Goal: Task Accomplishment & Management: Manage account settings

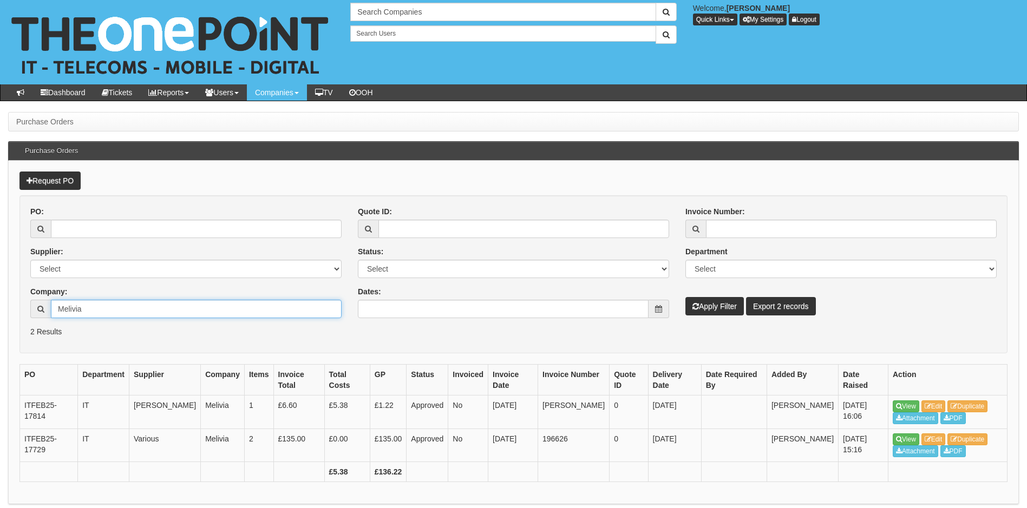
click at [103, 305] on input "Melivia" at bounding box center [196, 309] width 291 height 18
drag, startPoint x: 49, startPoint y: 306, endPoint x: 0, endPoint y: 303, distance: 48.8
click at [0, 303] on html "× Send Email × Add Appointment × Create Ticket × Create Proactive Activity × Ad…" at bounding box center [513, 274] width 1027 height 548
click at [131, 309] on input "wood care" at bounding box center [196, 309] width 291 height 18
drag, startPoint x: 141, startPoint y: 309, endPoint x: 6, endPoint y: 303, distance: 134.9
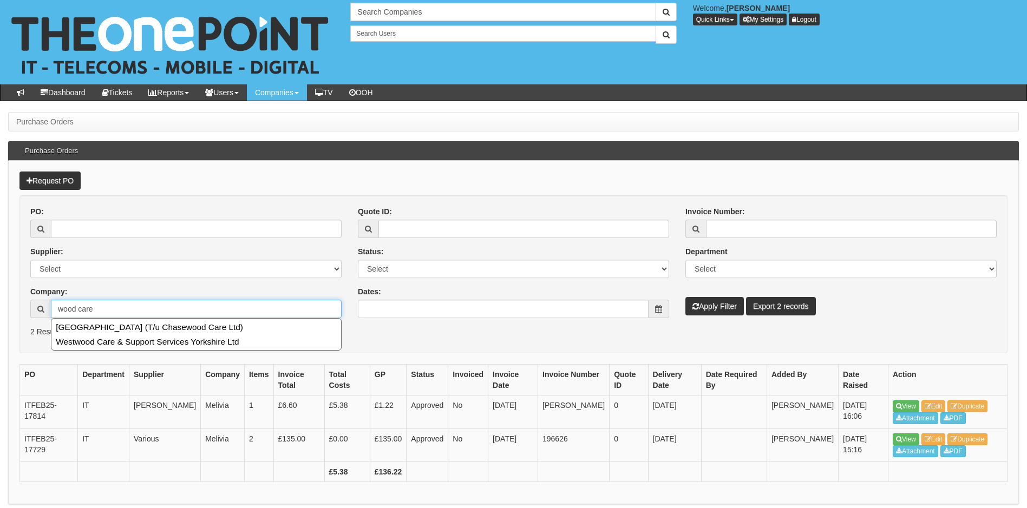
click at [6, 303] on div "Purchase Orders Purchase Orders Request PO PO: Supplier: Select 123 REG.co.uk 1…" at bounding box center [513, 330] width 1027 height 436
type input "wood care"
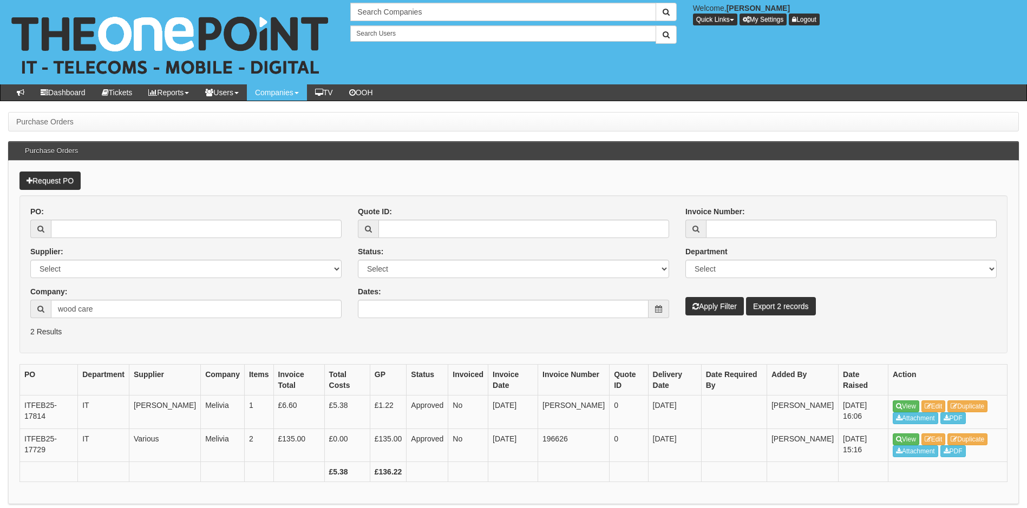
click at [431, 342] on form "PO: Supplier: Select 123 REG.co.uk 1Password 3 4Gon AA Jones Electric Ltd Abzor…" at bounding box center [513, 274] width 988 height 158
click at [192, 343] on form "PO: Supplier: Select 123 REG.co.uk 1Password 3 4Gon AA Jones Electric Ltd Abzor…" at bounding box center [513, 274] width 988 height 158
click at [111, 212] on div "PO:" at bounding box center [185, 222] width 311 height 32
click at [110, 229] on input "PO:" at bounding box center [196, 229] width 291 height 18
click at [292, 287] on div "PO: Supplier: Select 123 REG.co.uk 1Password 3 4Gon AA Jones Electric Ltd Abzor…" at bounding box center [185, 266] width 327 height 120
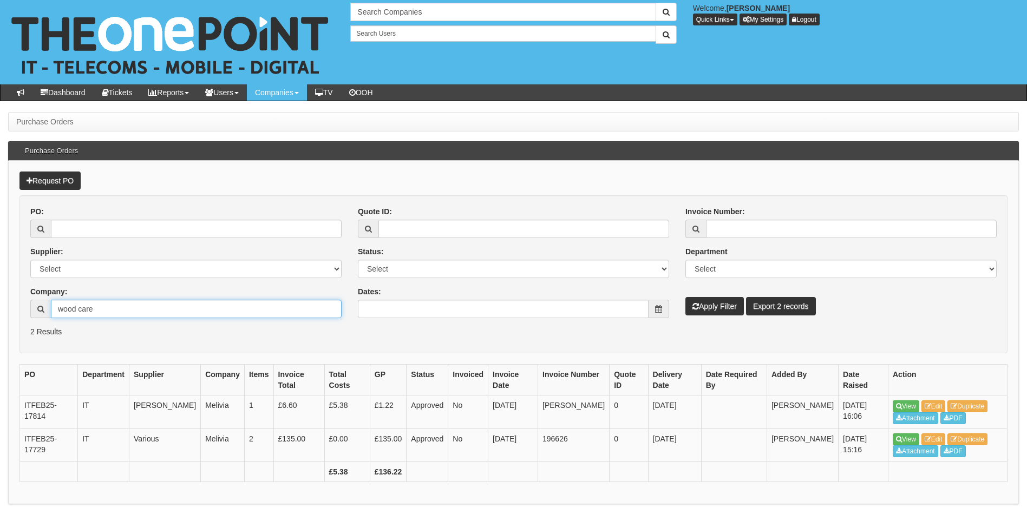
click at [144, 309] on input "wood care" at bounding box center [196, 309] width 291 height 18
drag, startPoint x: 98, startPoint y: 310, endPoint x: 15, endPoint y: 306, distance: 83.4
click at [0, 308] on html "× Send Email × Add Appointment × Create Ticket × Create Proactive Activity × Ad…" at bounding box center [513, 274] width 1027 height 548
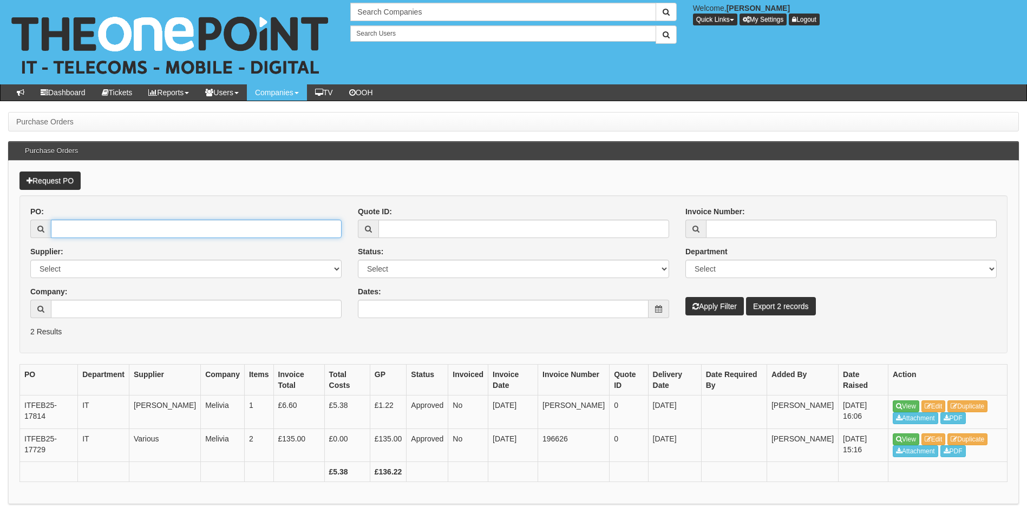
drag, startPoint x: 110, startPoint y: 221, endPoint x: 135, endPoint y: 220, distance: 24.4
click at [110, 221] on input "PO:" at bounding box center [196, 229] width 291 height 18
click at [122, 231] on input "PO:" at bounding box center [196, 229] width 291 height 18
type input "17651"
click at [685, 297] on button "Apply Filter" at bounding box center [714, 306] width 58 height 18
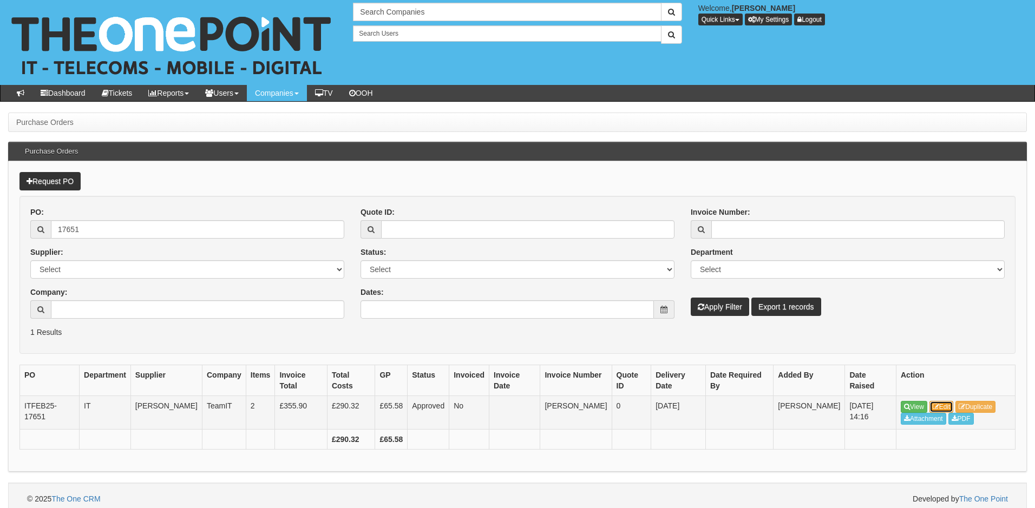
click at [939, 404] on icon at bounding box center [936, 407] width 6 height 6
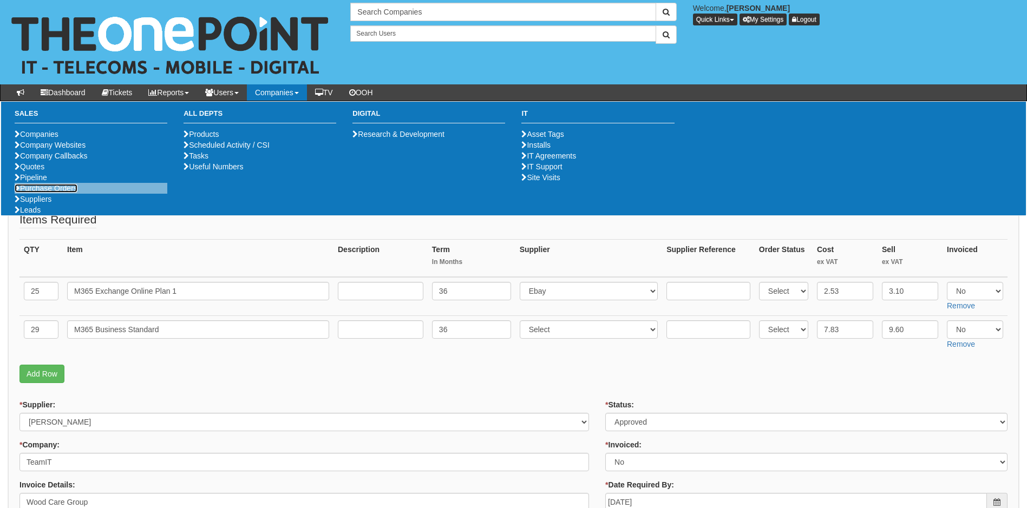
click at [57, 193] on link "Purchase Orders" at bounding box center [46, 188] width 63 height 9
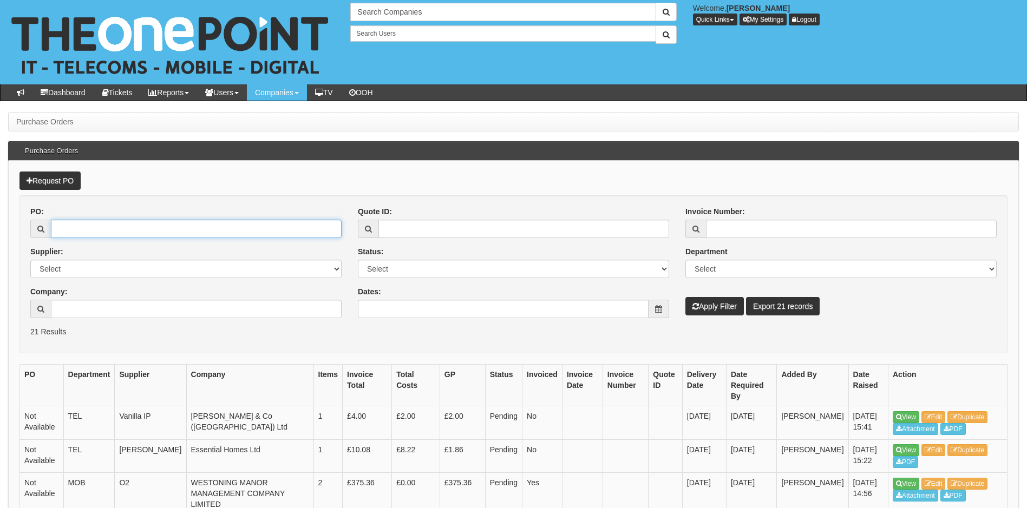
click at [119, 232] on input "PO:" at bounding box center [196, 229] width 291 height 18
type input "19478"
click at [685, 297] on button "Apply Filter" at bounding box center [714, 306] width 58 height 18
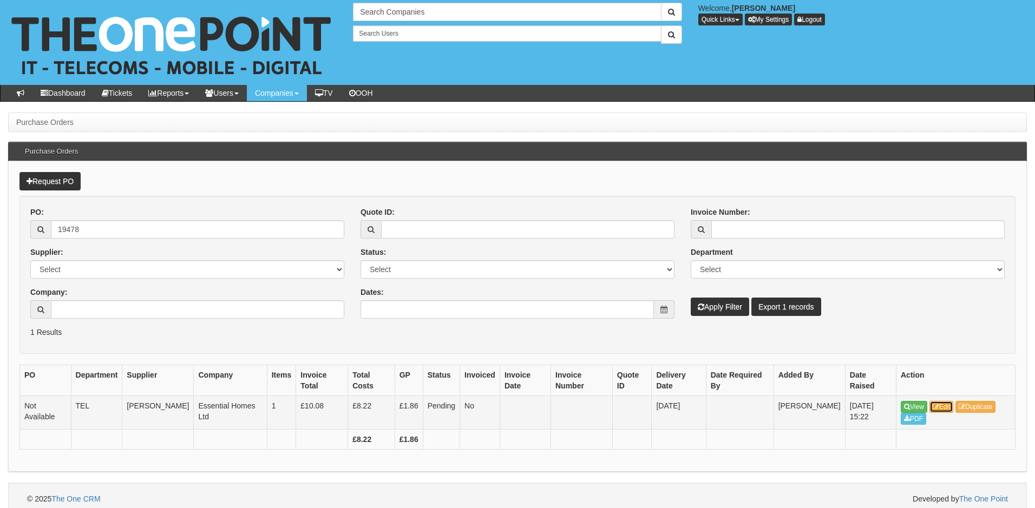
click at [950, 401] on link "Edit" at bounding box center [941, 407] width 24 height 12
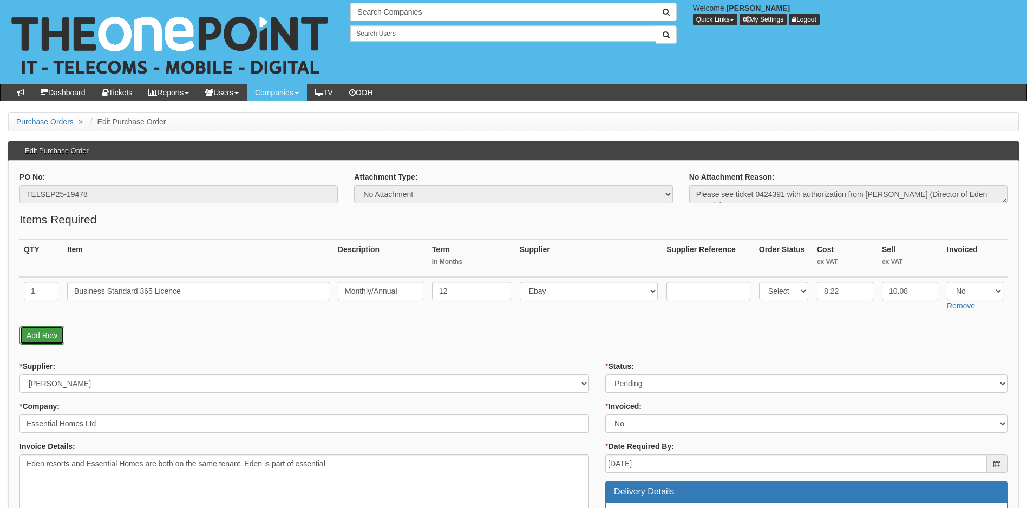
click at [35, 335] on link "Add Row" at bounding box center [41, 335] width 45 height 18
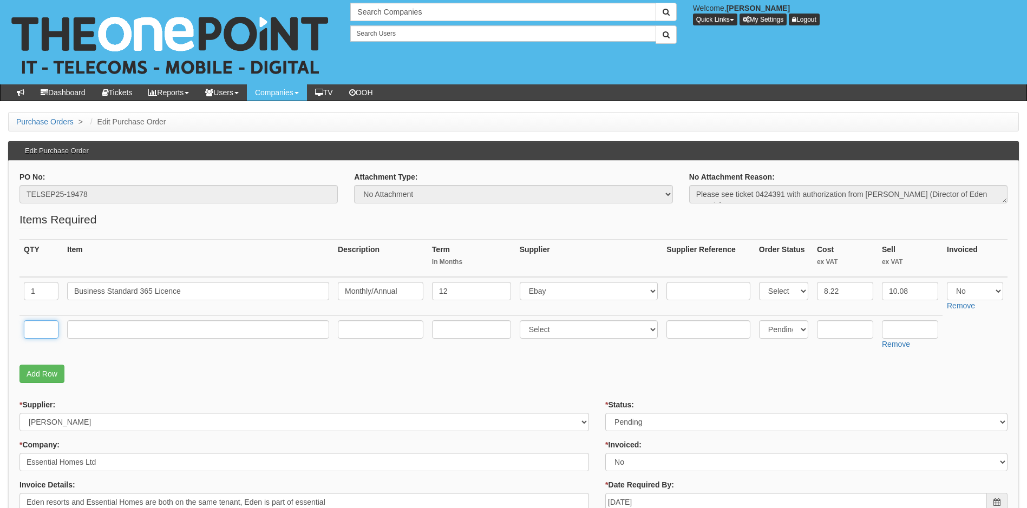
drag, startPoint x: 42, startPoint y: 330, endPoint x: 103, endPoint y: 331, distance: 61.2
click at [42, 330] on input "text" at bounding box center [41, 329] width 35 height 18
type input "1"
click at [116, 326] on input "text" at bounding box center [198, 329] width 262 height 18
type input "Defender Plan 1"
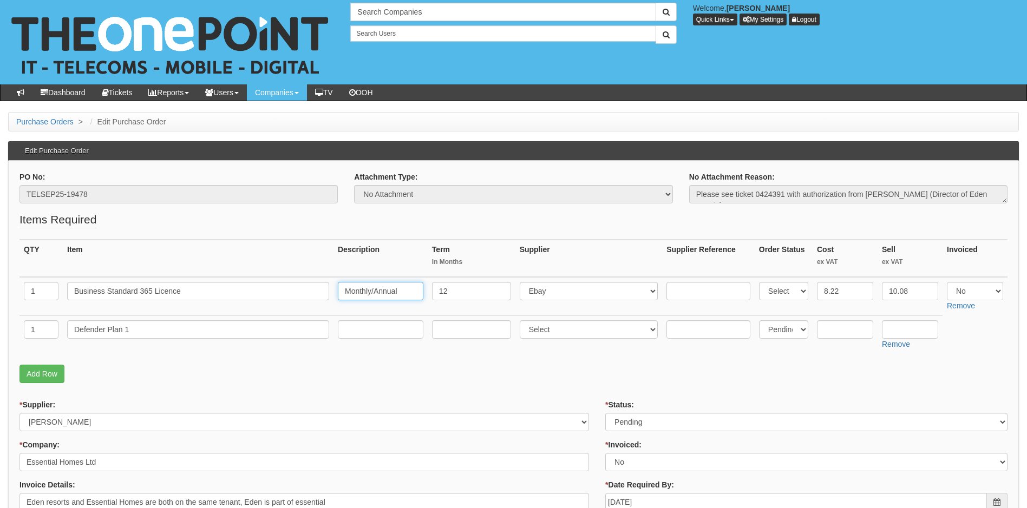
click at [410, 290] on input "Monthly/Annual" at bounding box center [381, 291] width 86 height 18
drag, startPoint x: 405, startPoint y: 293, endPoint x: 278, endPoint y: 293, distance: 127.2
click at [281, 293] on tr "1 Business Standard 365 Licence Monthly/Annual 12 Select 123 REG.co.uk 1Passwor…" at bounding box center [513, 296] width 988 height 38
click at [377, 333] on input "text" at bounding box center [381, 329] width 86 height 18
paste input "Monthly/Annual"
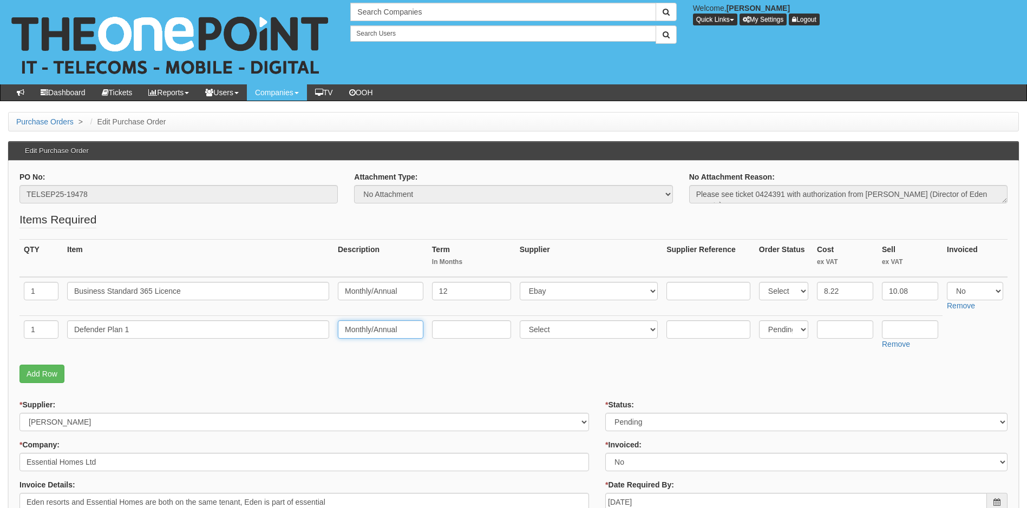
type input "Monthly/Annual"
click at [454, 325] on input "text" at bounding box center [471, 329] width 79 height 18
type input "12"
click at [835, 326] on input "text" at bounding box center [845, 329] width 56 height 18
click at [542, 293] on select "Select 123 REG.co.uk 1Password 3 4Gon AA Jones Electric Ltd Abzorb Access Group…" at bounding box center [589, 291] width 139 height 18
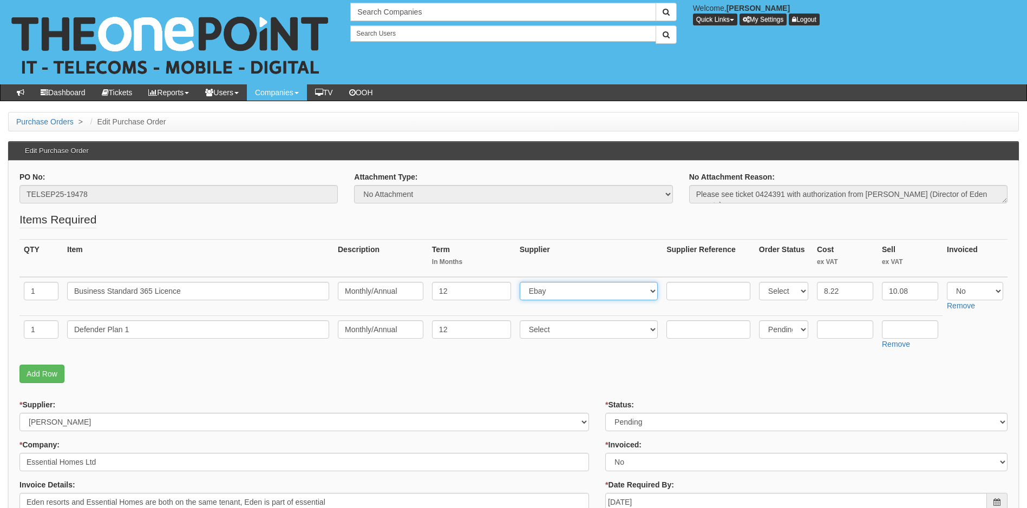
select select "291"
click at [522, 282] on select "Select 123 REG.co.uk 1Password 3 4Gon AA Jones Electric Ltd Abzorb Access Group…" at bounding box center [589, 291] width 139 height 18
click at [582, 336] on select "Select 123 REG.co.uk 1Password 3 4Gon AA Jones Electric Ltd Abzorb Access Group…" at bounding box center [589, 329] width 139 height 18
select select "291"
click at [522, 320] on select "Select 123 REG.co.uk 1Password 3 4Gon AA Jones Electric Ltd Abzorb Access Group…" at bounding box center [589, 329] width 139 height 18
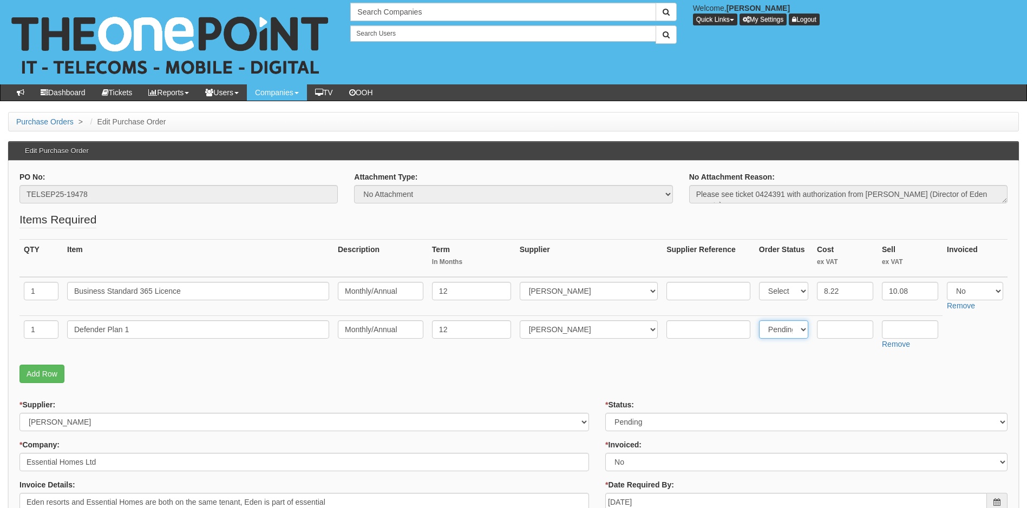
click at [785, 330] on select "Select Back Order Delivered N/A Ordered Pending" at bounding box center [783, 329] width 49 height 18
select select
click at [759, 320] on select "Select Back Order Delivered N/A Ordered Pending" at bounding box center [783, 329] width 49 height 18
click at [835, 327] on input "text" at bounding box center [845, 329] width 56 height 18
type input "1.31"
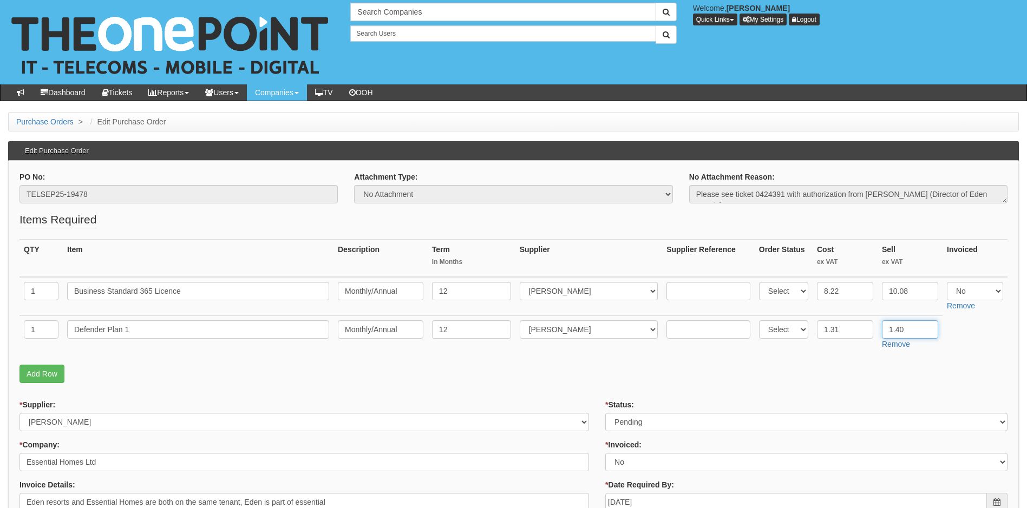
type input "1.40"
click at [689, 294] on input "text" at bounding box center [708, 291] width 84 height 18
click at [601, 347] on td "Select 123 REG.co.uk 1Password 3 4Gon AA Jones Electric Ltd Abzorb Access Group…" at bounding box center [588, 335] width 147 height 38
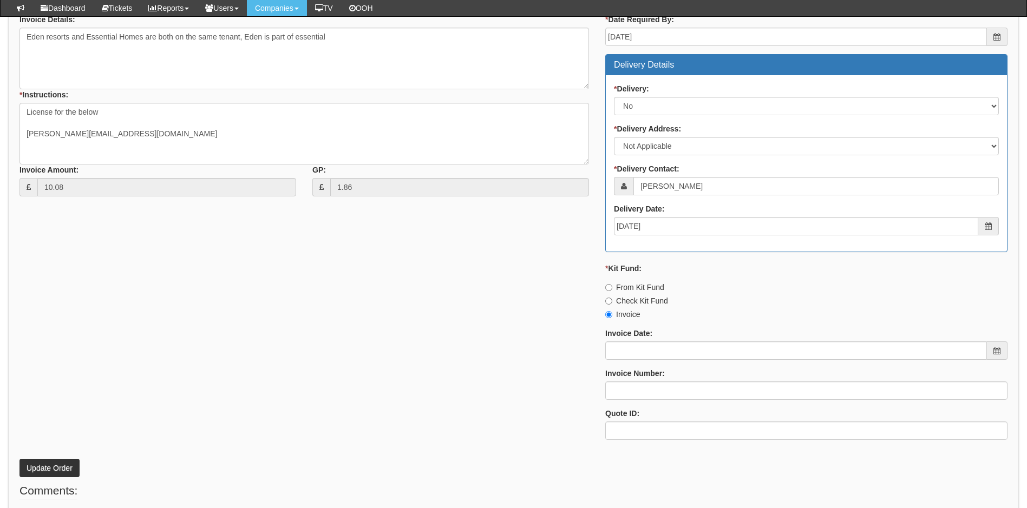
scroll to position [541, 0]
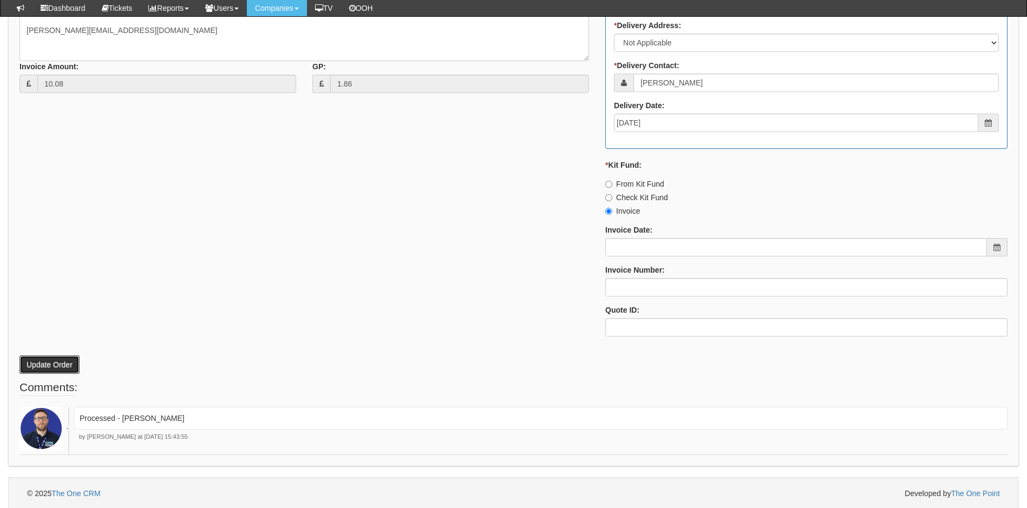
click at [62, 365] on button "Update Order" at bounding box center [49, 365] width 60 height 18
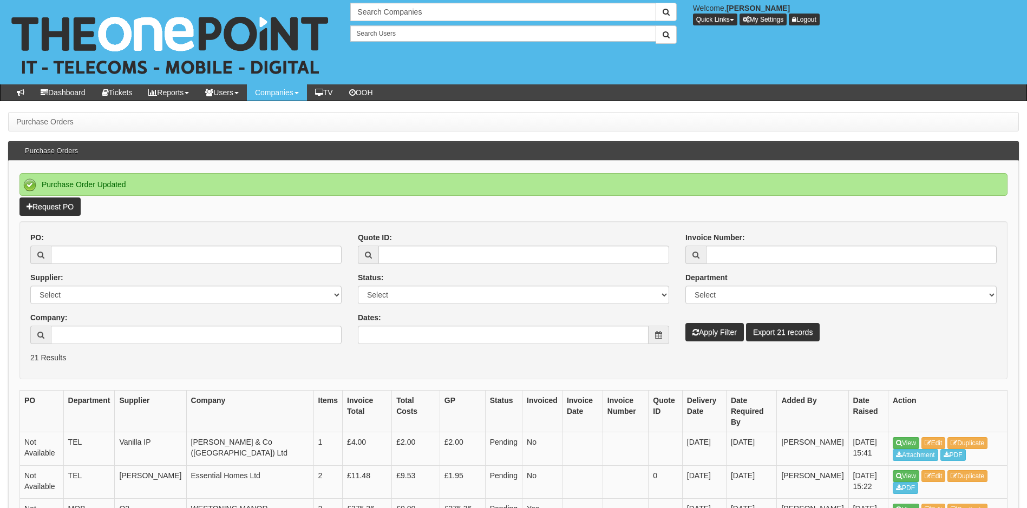
click at [446, 352] on p "21 Results" at bounding box center [513, 357] width 966 height 11
